Goal: Task Accomplishment & Management: Manage account settings

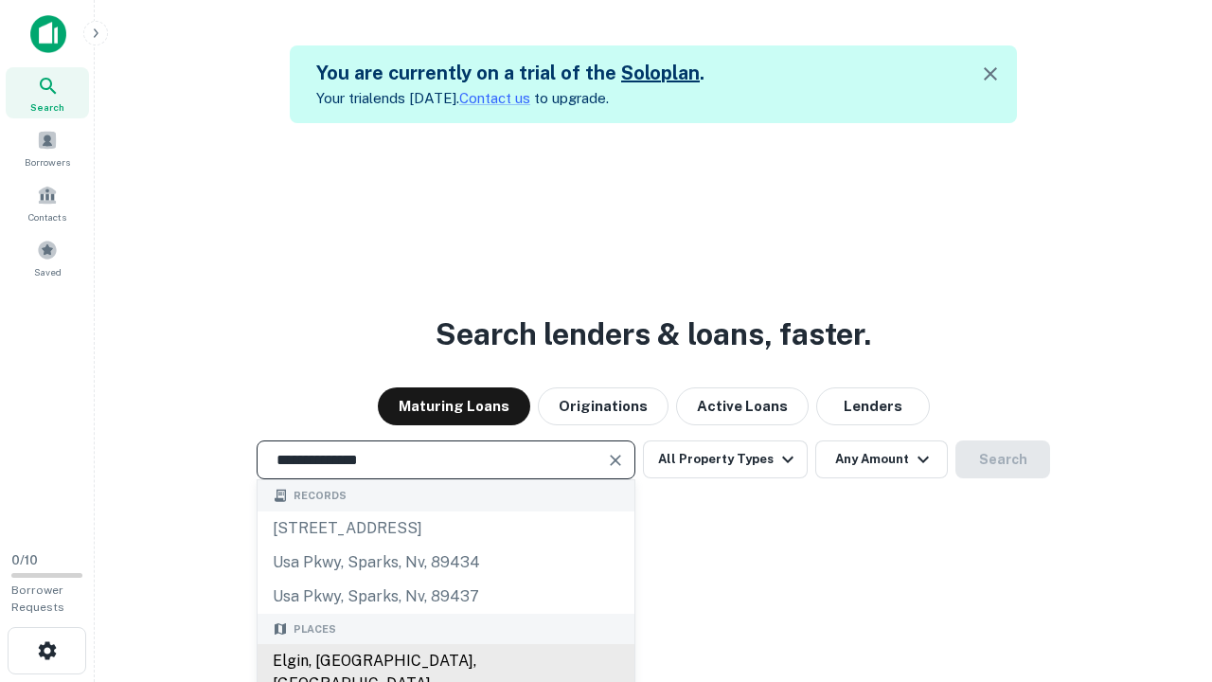
click at [445, 661] on div "Elgin, IL, USA" at bounding box center [446, 672] width 377 height 57
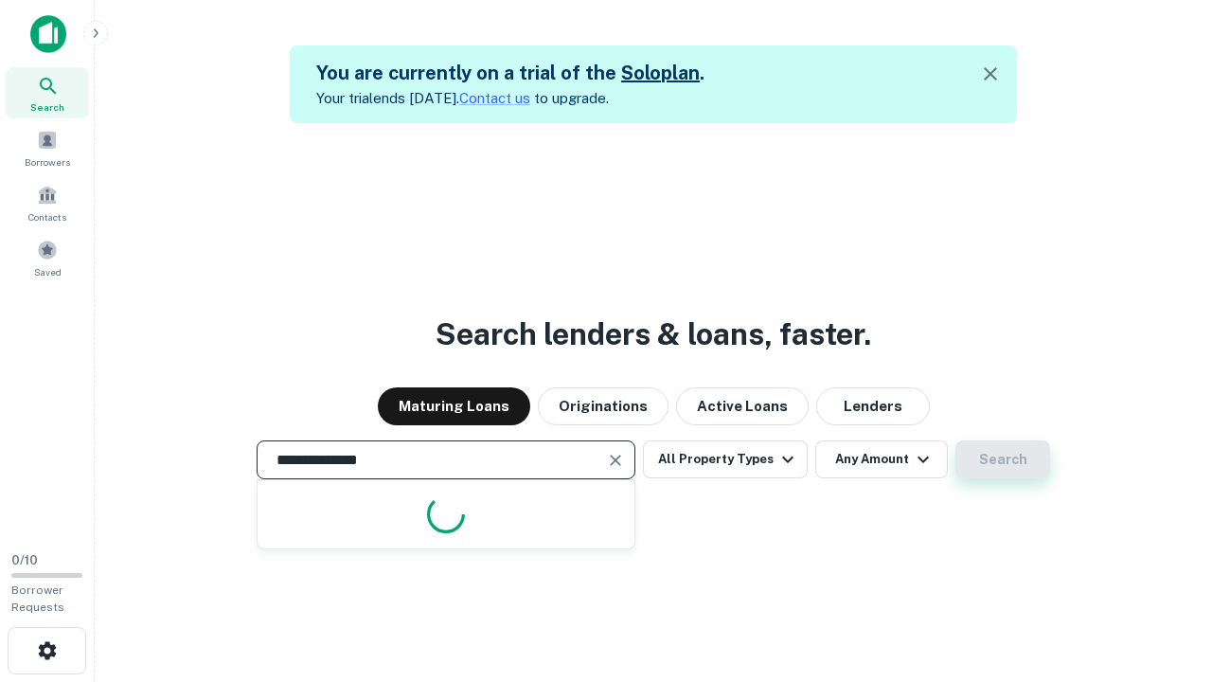
type input "**********"
click at [1003, 459] on button "Search" at bounding box center [1002, 459] width 95 height 38
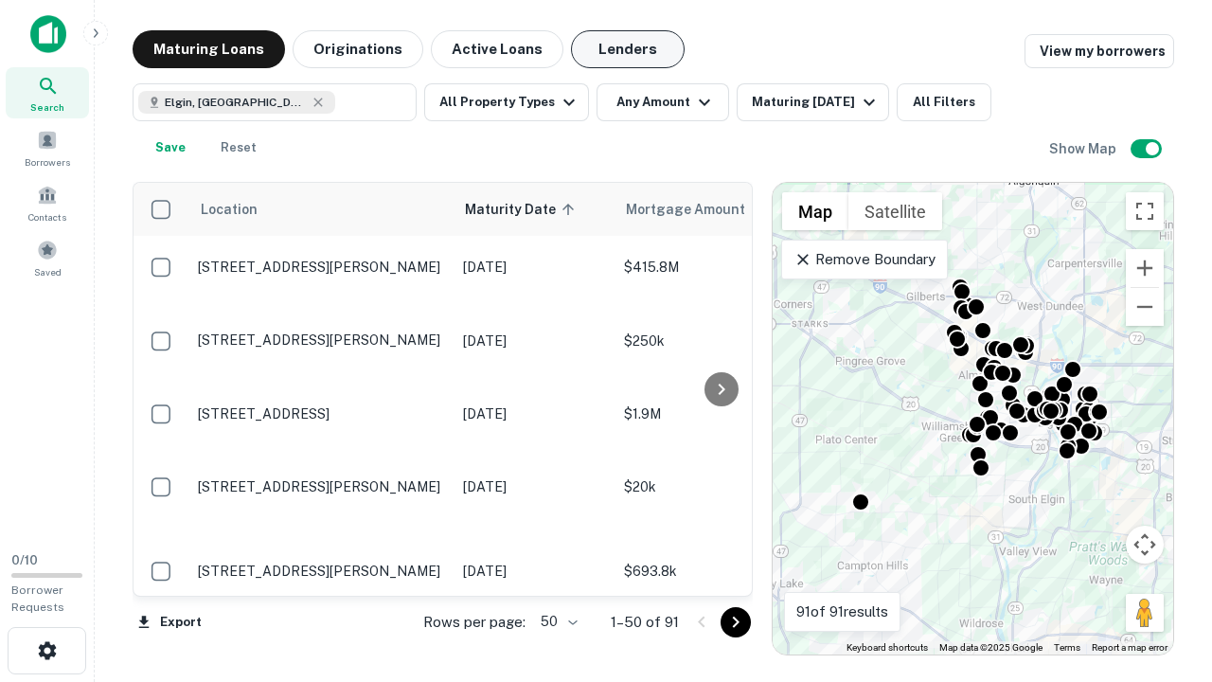
click at [628, 49] on button "Lenders" at bounding box center [628, 49] width 114 height 38
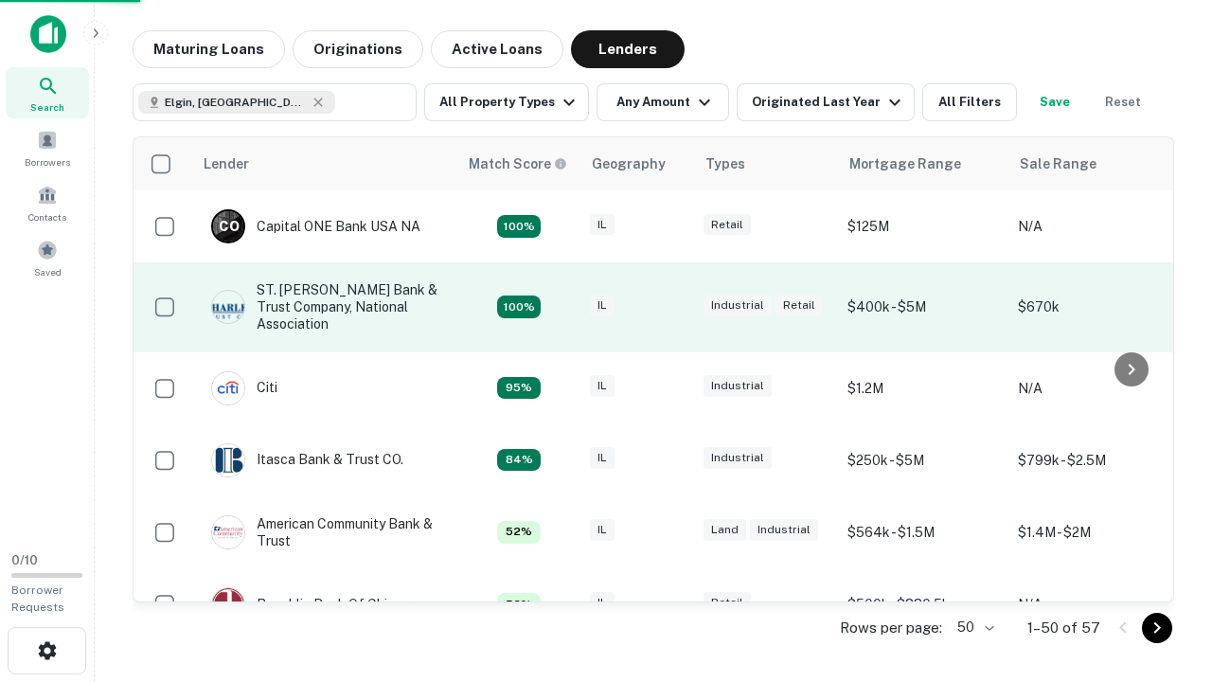
click at [672, 307] on div "IL" at bounding box center [637, 307] width 95 height 26
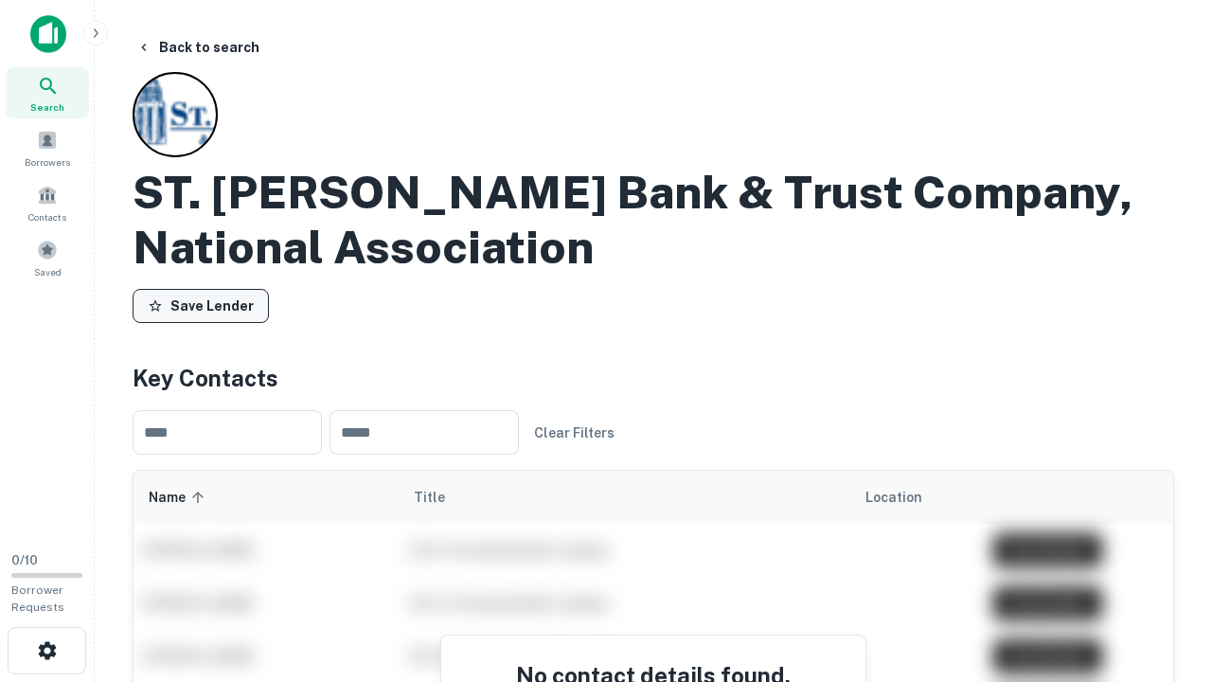
click at [201, 306] on button "Save Lender" at bounding box center [201, 306] width 136 height 34
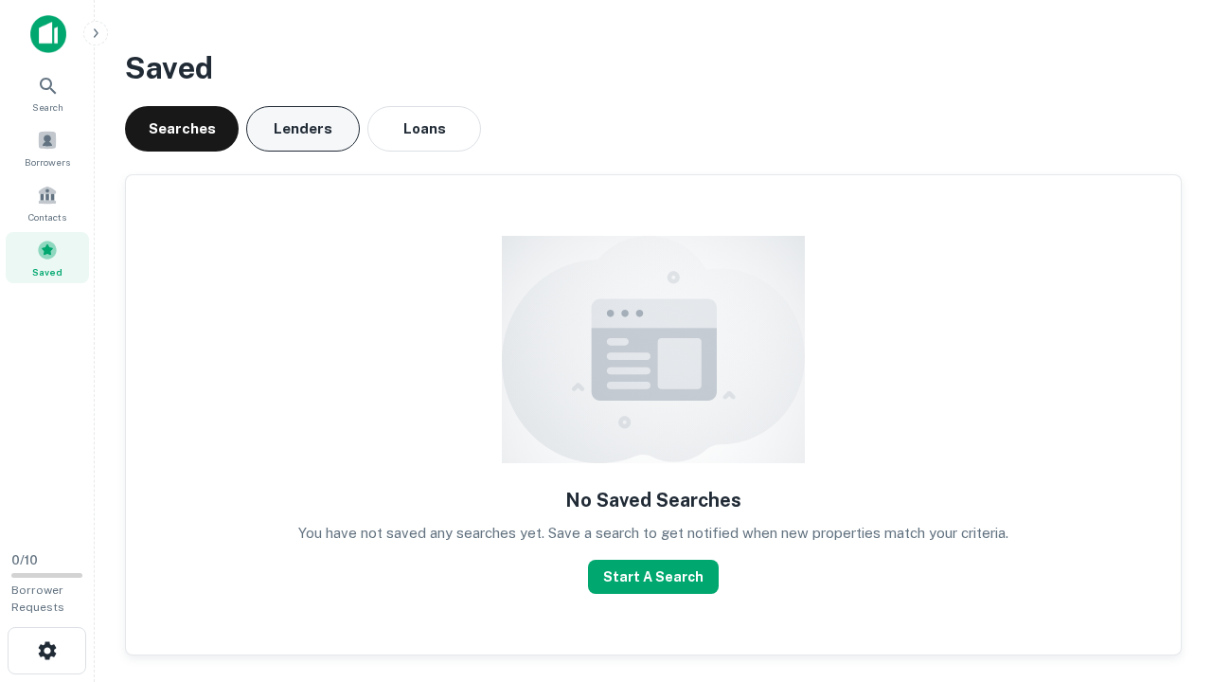
click at [303, 129] on button "Lenders" at bounding box center [303, 128] width 114 height 45
